Goal: Transaction & Acquisition: Purchase product/service

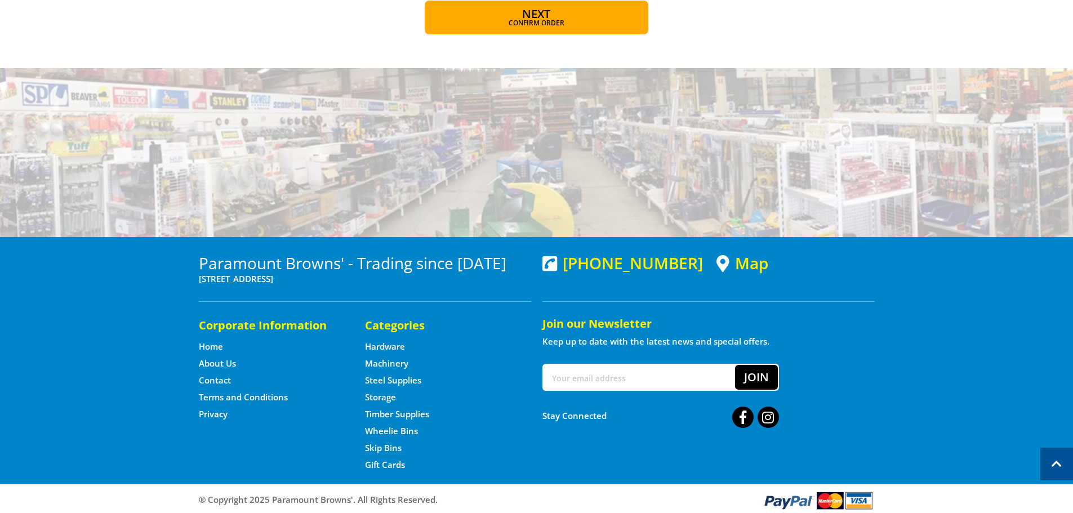
scroll to position [921, 0]
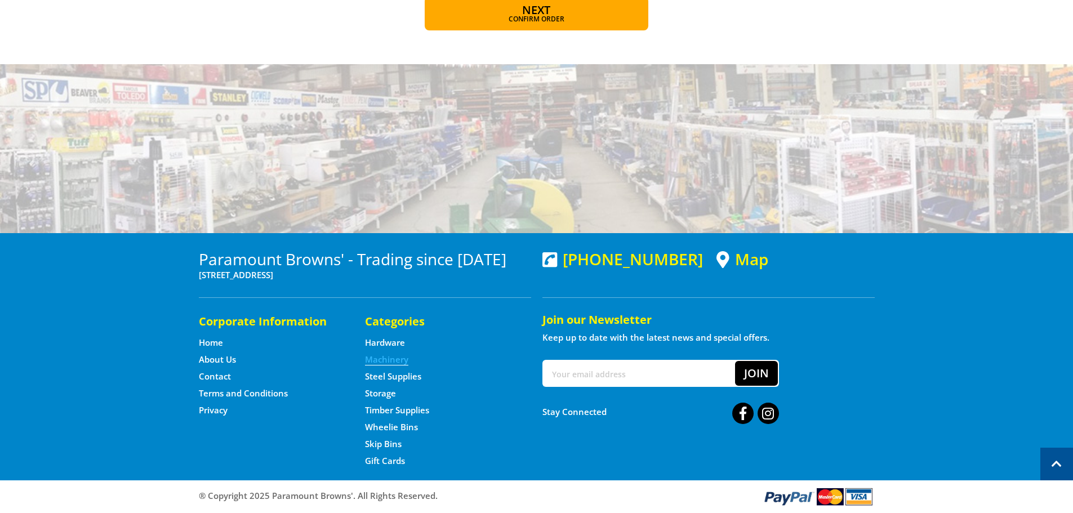
click at [393, 358] on link "Machinery" at bounding box center [386, 360] width 43 height 12
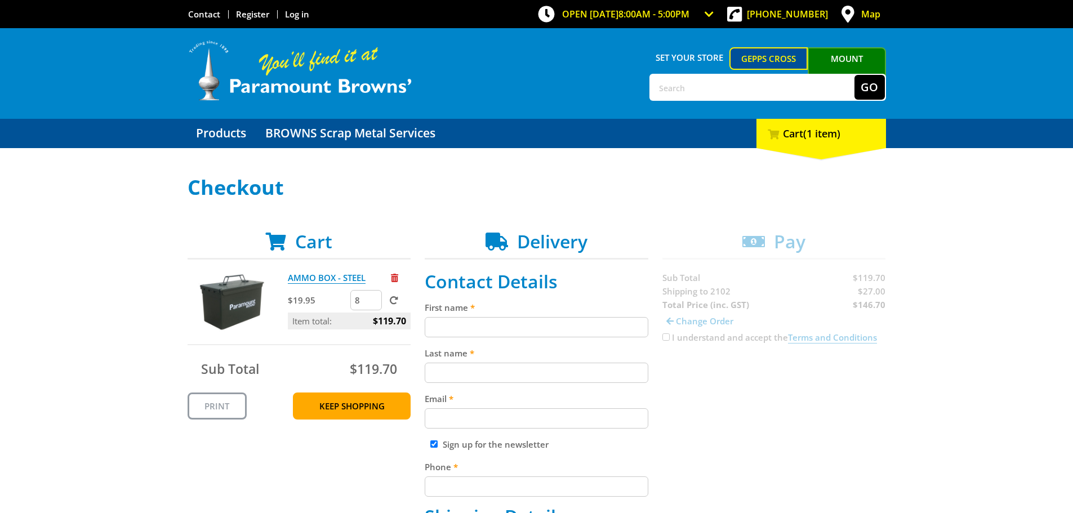
drag, startPoint x: 372, startPoint y: 300, endPoint x: 363, endPoint y: 300, distance: 9.0
click at [363, 300] on input "8" at bounding box center [366, 300] width 32 height 20
click at [373, 296] on input "9" at bounding box center [366, 300] width 32 height 20
type input "10"
click at [373, 296] on input "10" at bounding box center [366, 300] width 32 height 20
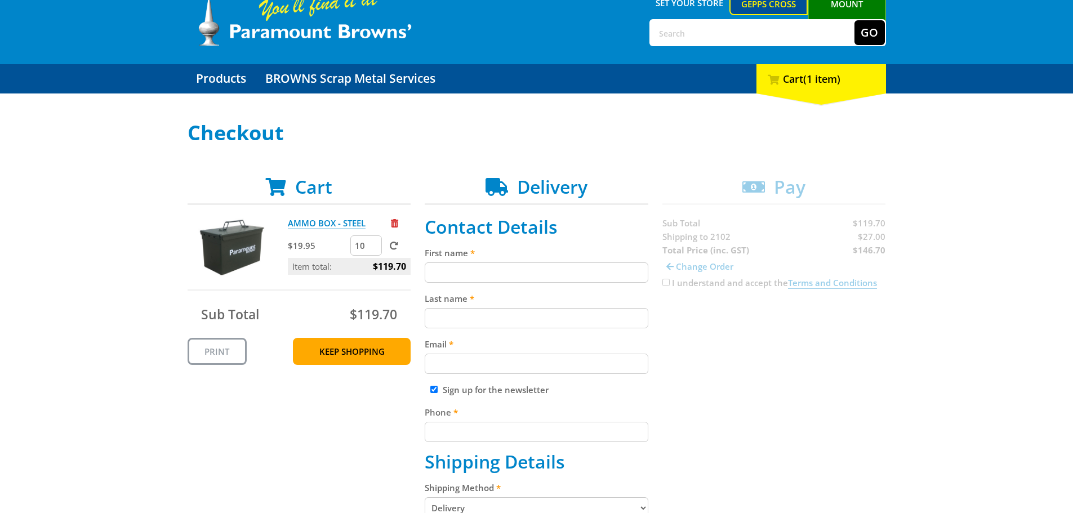
scroll to position [56, 0]
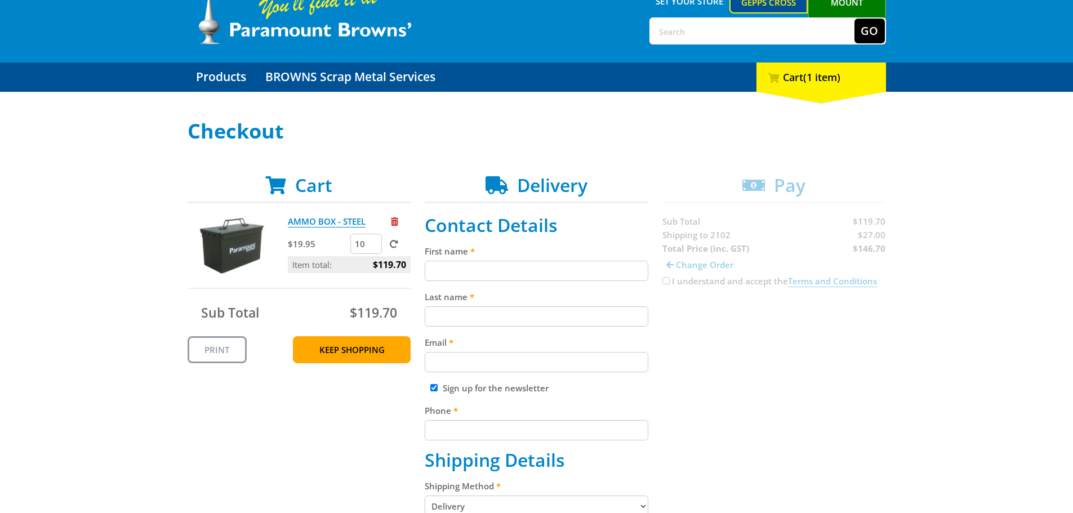
click at [436, 386] on input "Sign up for the newsletter" at bounding box center [433, 387] width 7 height 7
checkbox input "false"
click at [481, 264] on input "First name" at bounding box center [537, 271] width 224 height 20
click at [396, 240] on span at bounding box center [394, 244] width 8 height 8
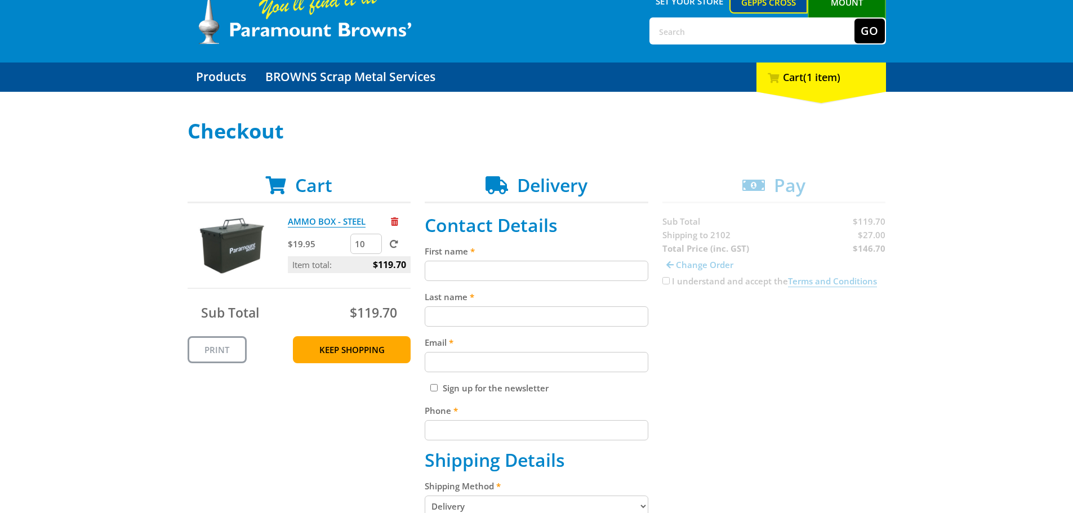
click at [0, 0] on input "submit" at bounding box center [0, 0] width 0 height 0
